Goal: Browse casually: Explore the website without a specific task or goal

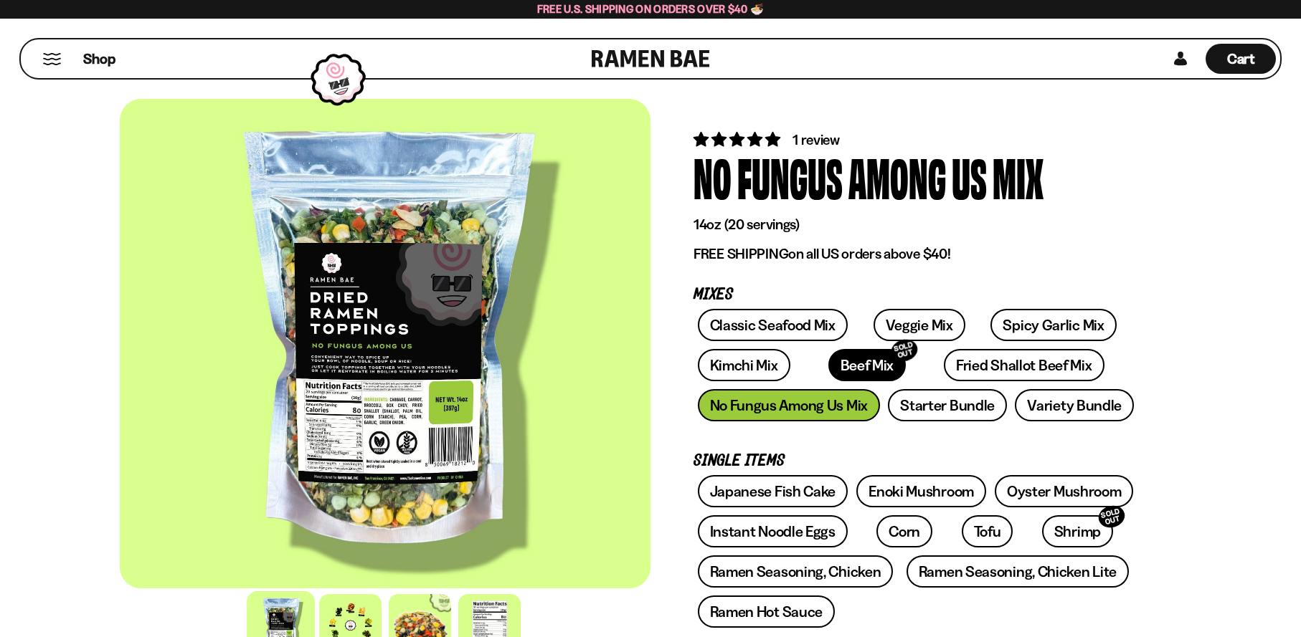
click at [828, 363] on link "Beef Mix SOLD OUT" at bounding box center [867, 365] width 78 height 32
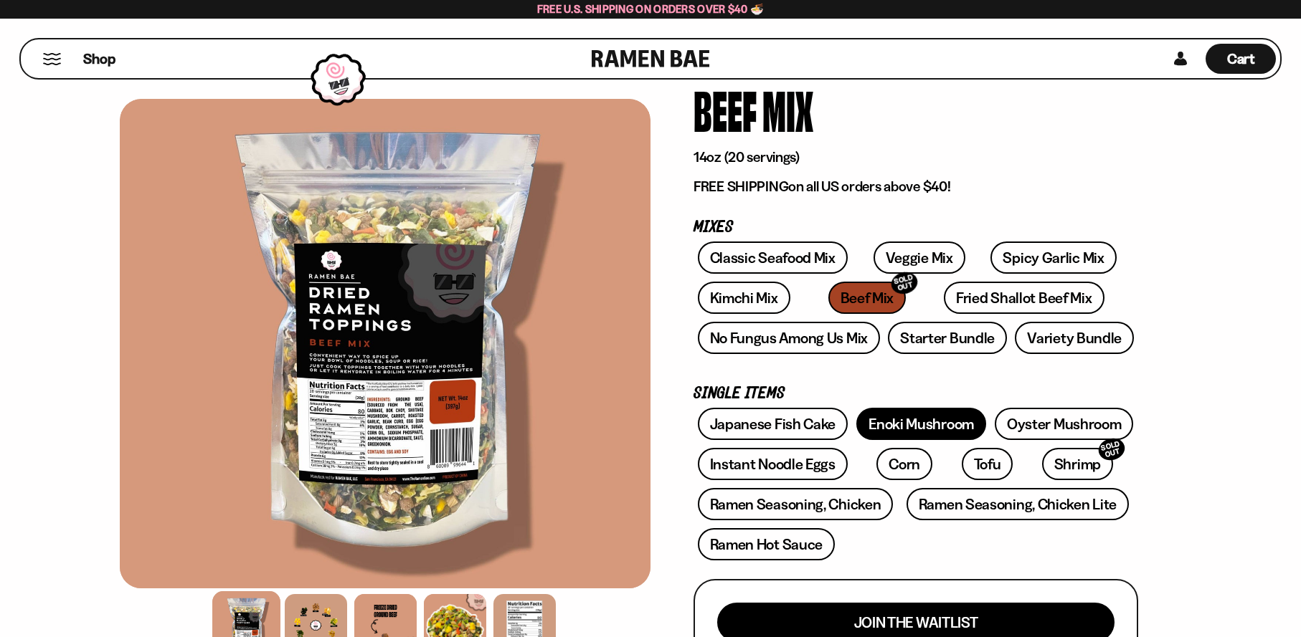
scroll to position [72, 0]
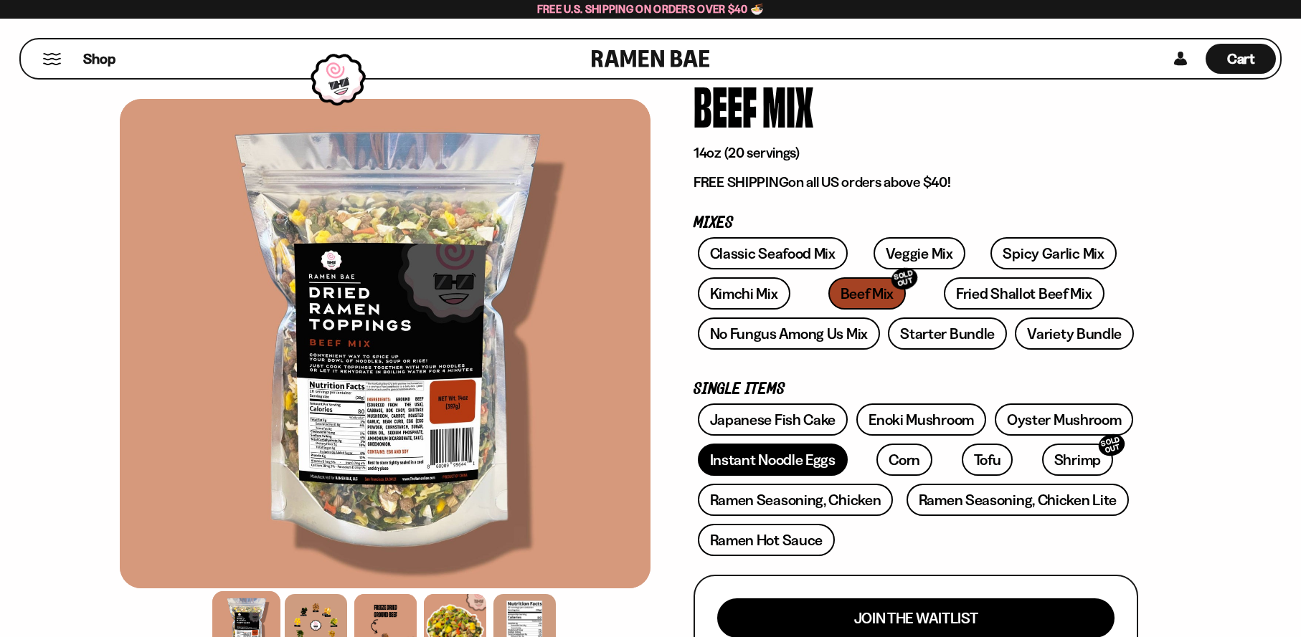
click at [756, 469] on link "Instant Noodle Eggs" at bounding box center [773, 460] width 150 height 32
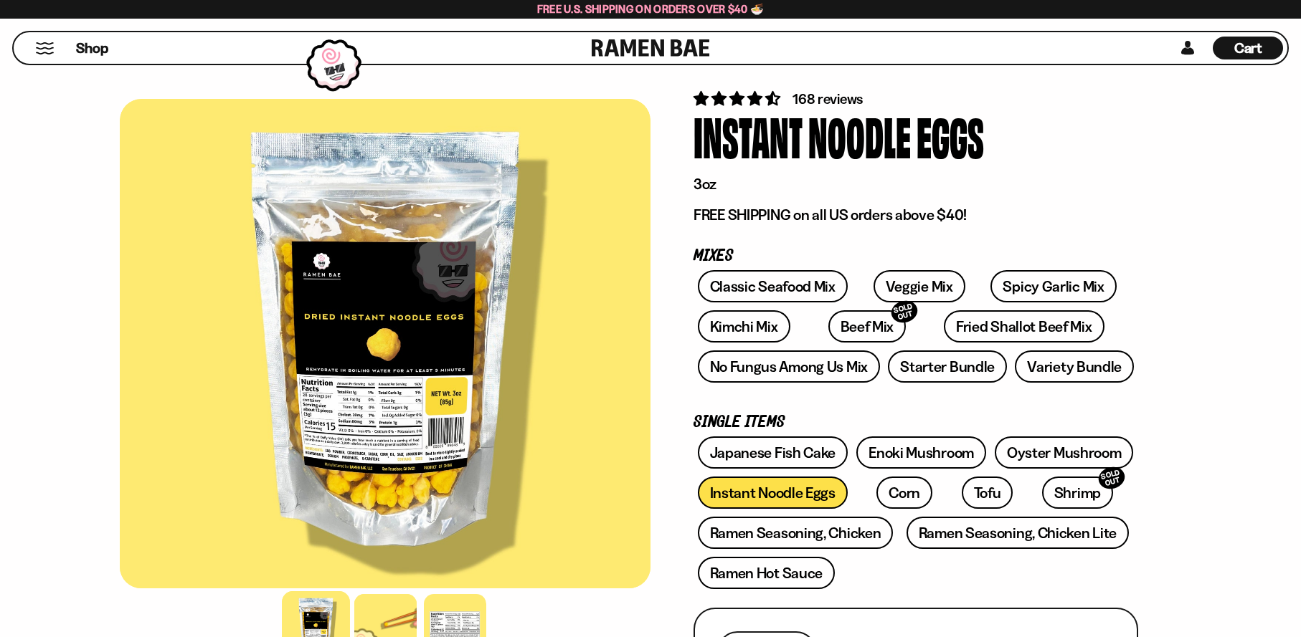
scroll to position [287, 0]
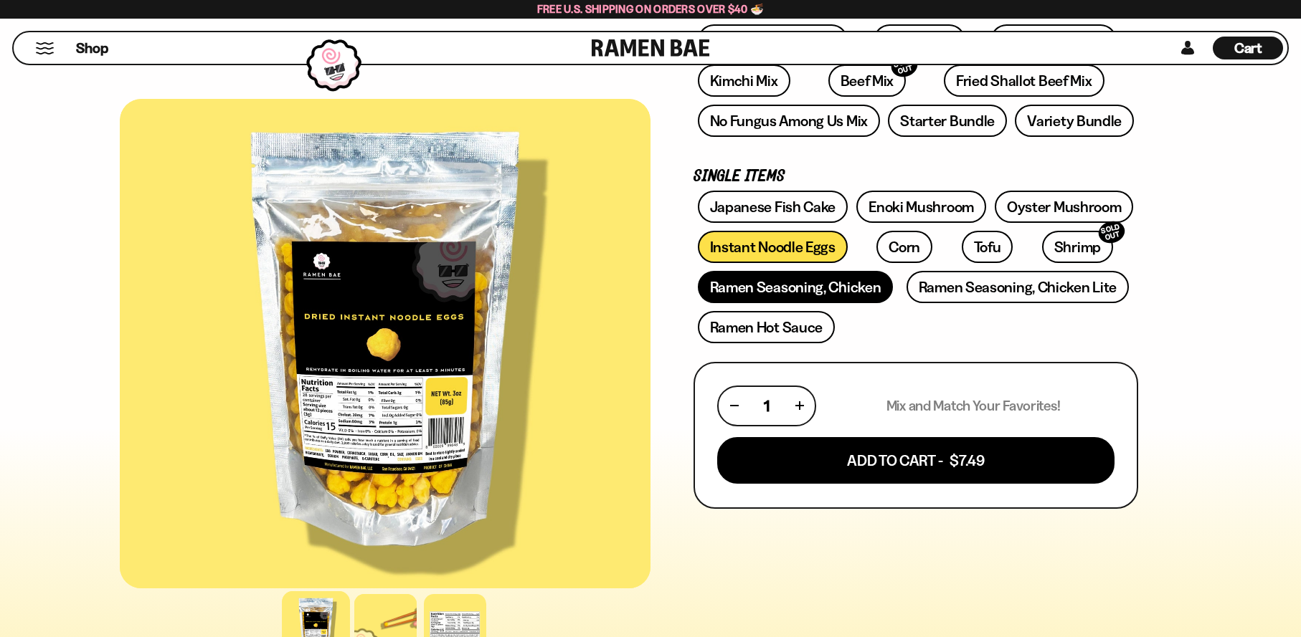
click at [753, 297] on link "Ramen Seasoning, Chicken" at bounding box center [796, 287] width 196 height 32
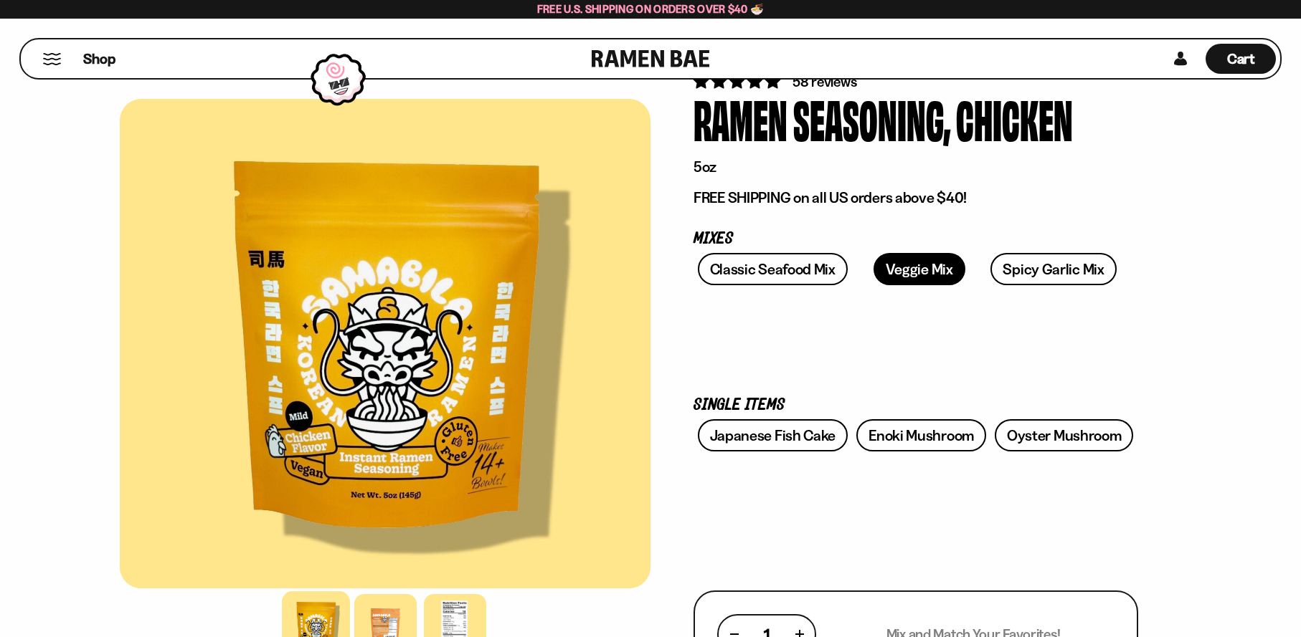
scroll to position [143, 0]
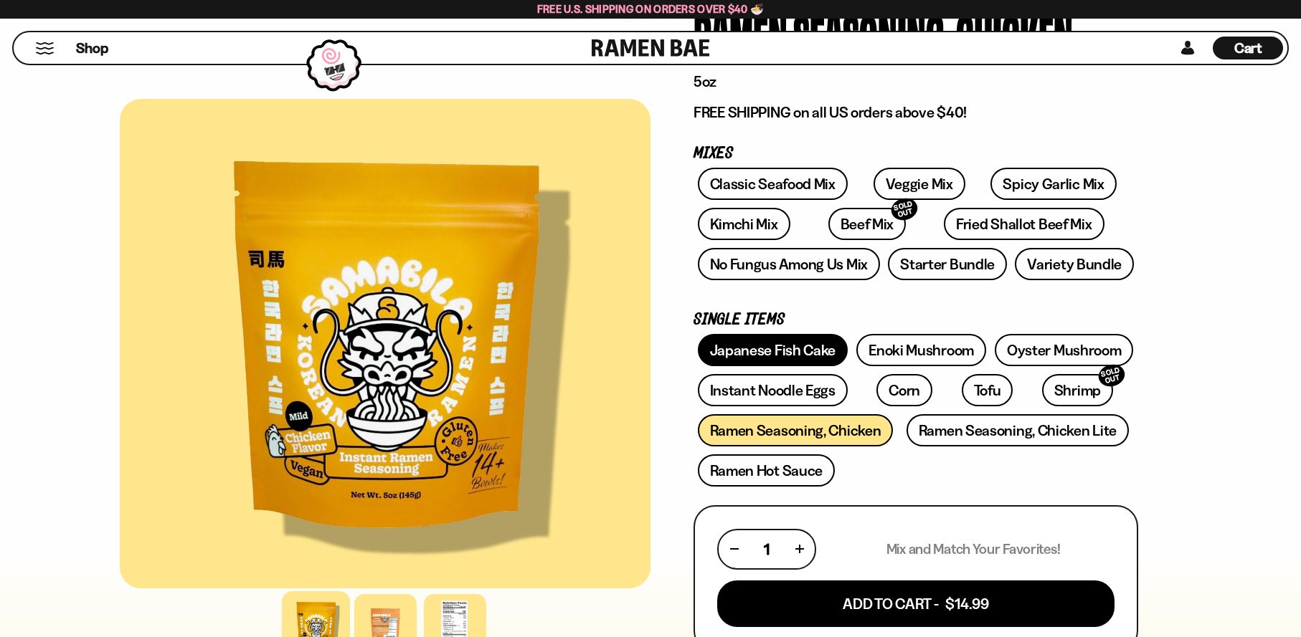
click at [784, 346] on link "Japanese Fish Cake" at bounding box center [773, 350] width 151 height 32
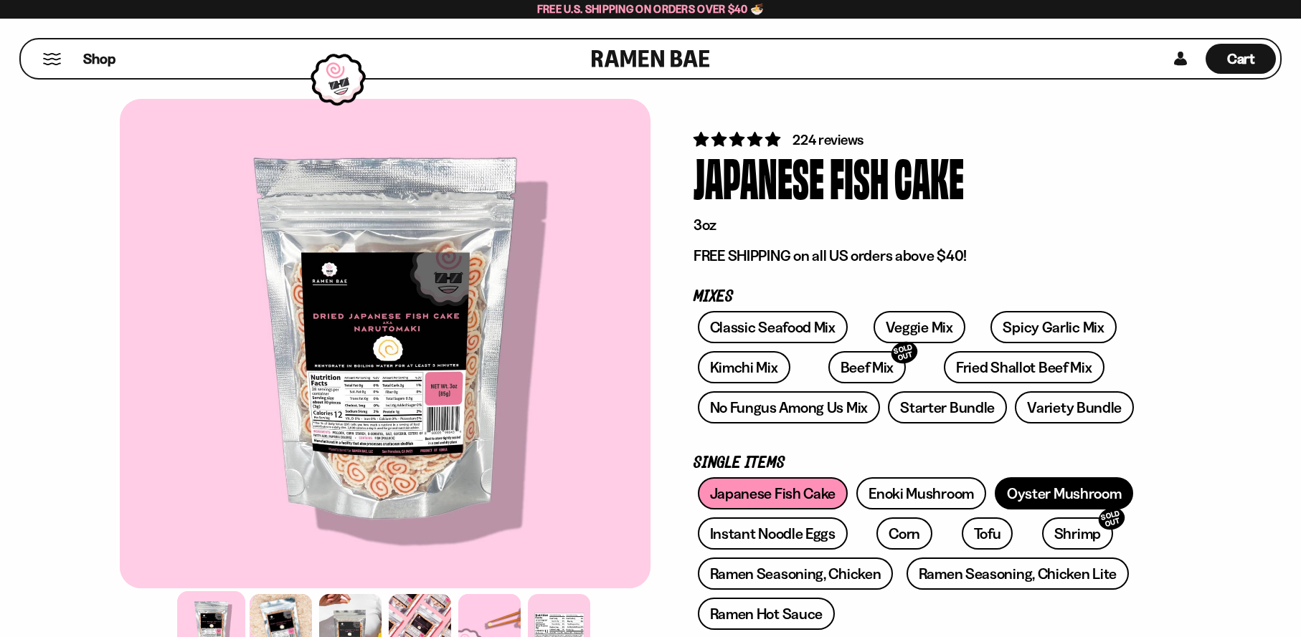
click at [1050, 485] on link "Oyster Mushroom" at bounding box center [1063, 493] width 139 height 32
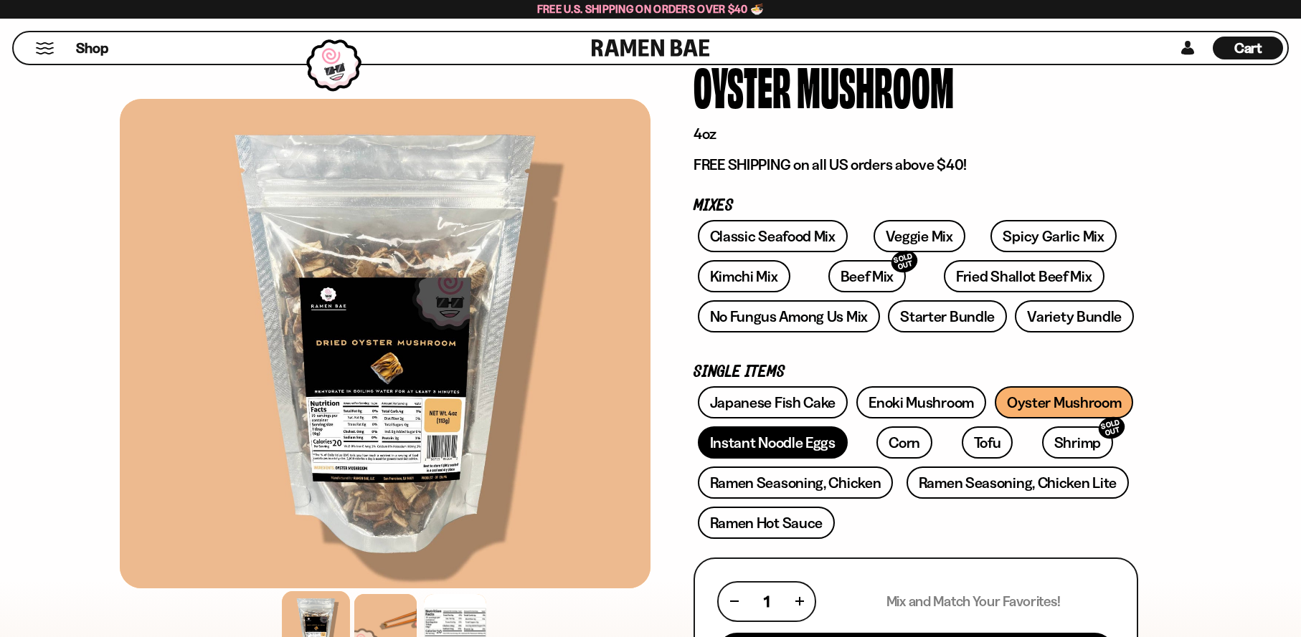
scroll to position [72, 0]
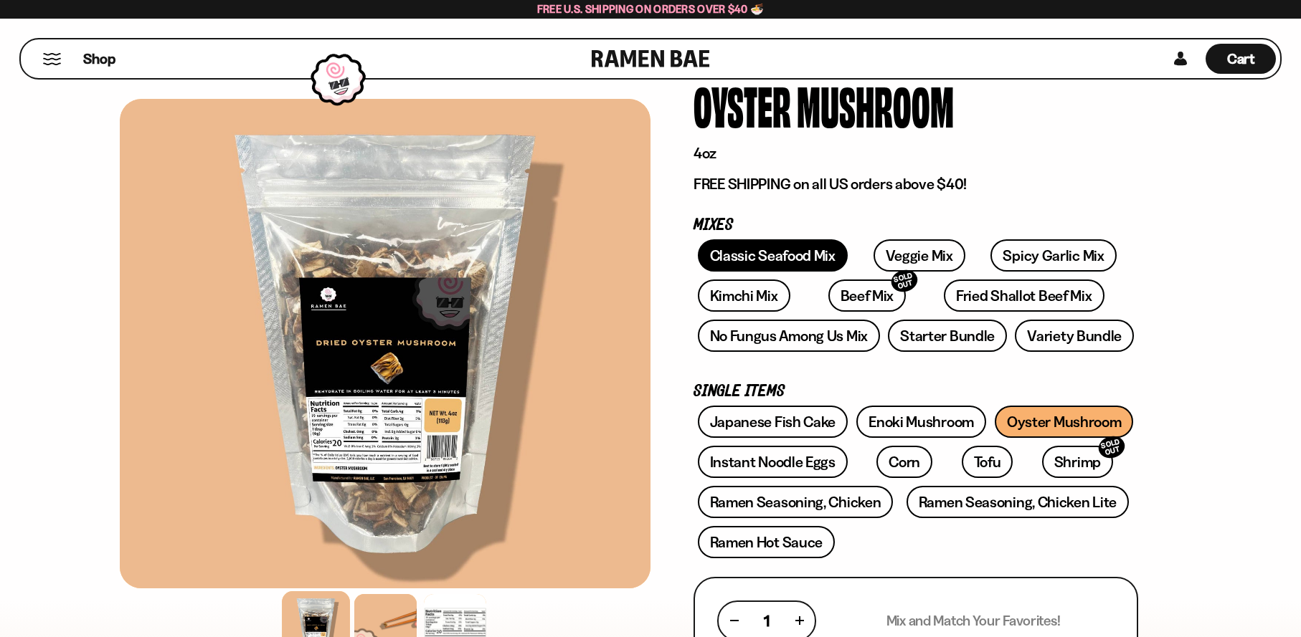
click at [775, 253] on link "Classic Seafood Mix" at bounding box center [773, 255] width 150 height 32
